Goal: Check status: Check status

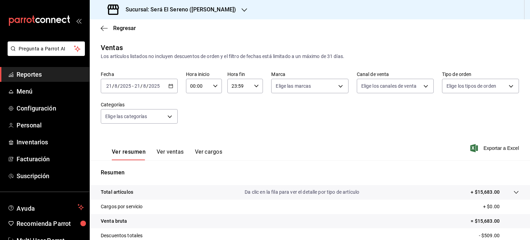
scroll to position [91, 0]
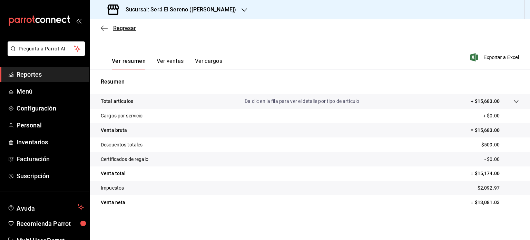
click at [102, 28] on icon "button" at bounding box center [104, 28] width 7 height 6
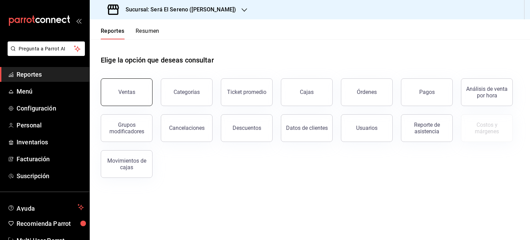
click at [130, 92] on div "Ventas" at bounding box center [126, 92] width 17 height 7
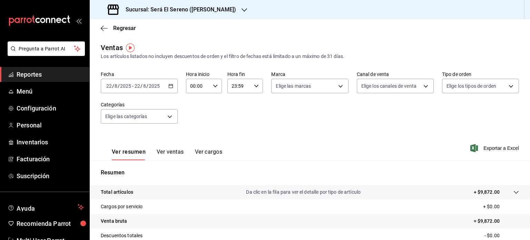
click at [242, 9] on icon "button" at bounding box center [245, 10] width 6 height 6
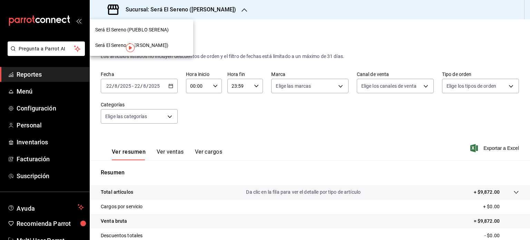
click at [182, 28] on div "Será El Sereno (PUEBLO SERENA)" at bounding box center [141, 29] width 93 height 7
